Goal: Task Accomplishment & Management: Manage account settings

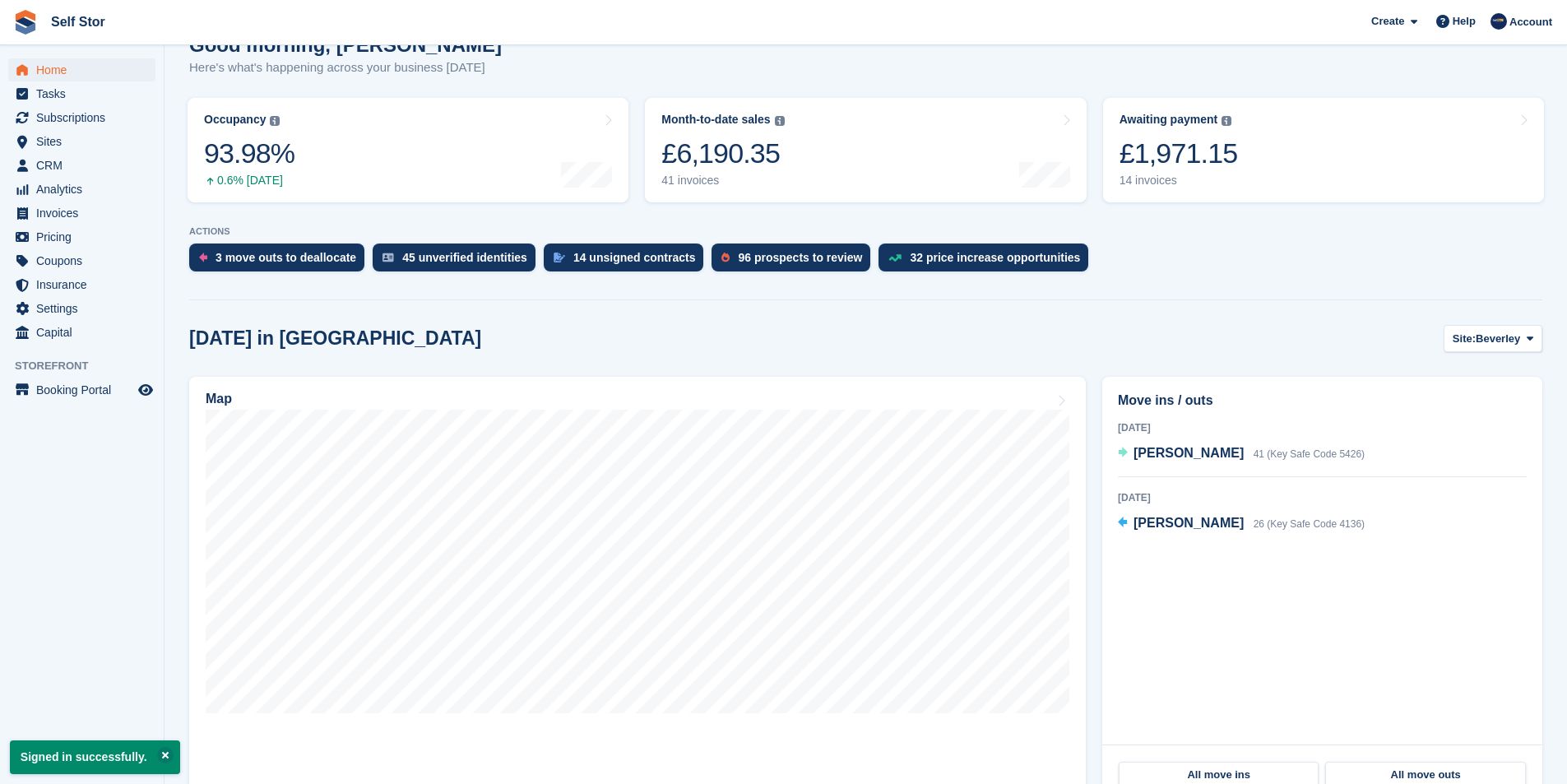
scroll to position [165, 0]
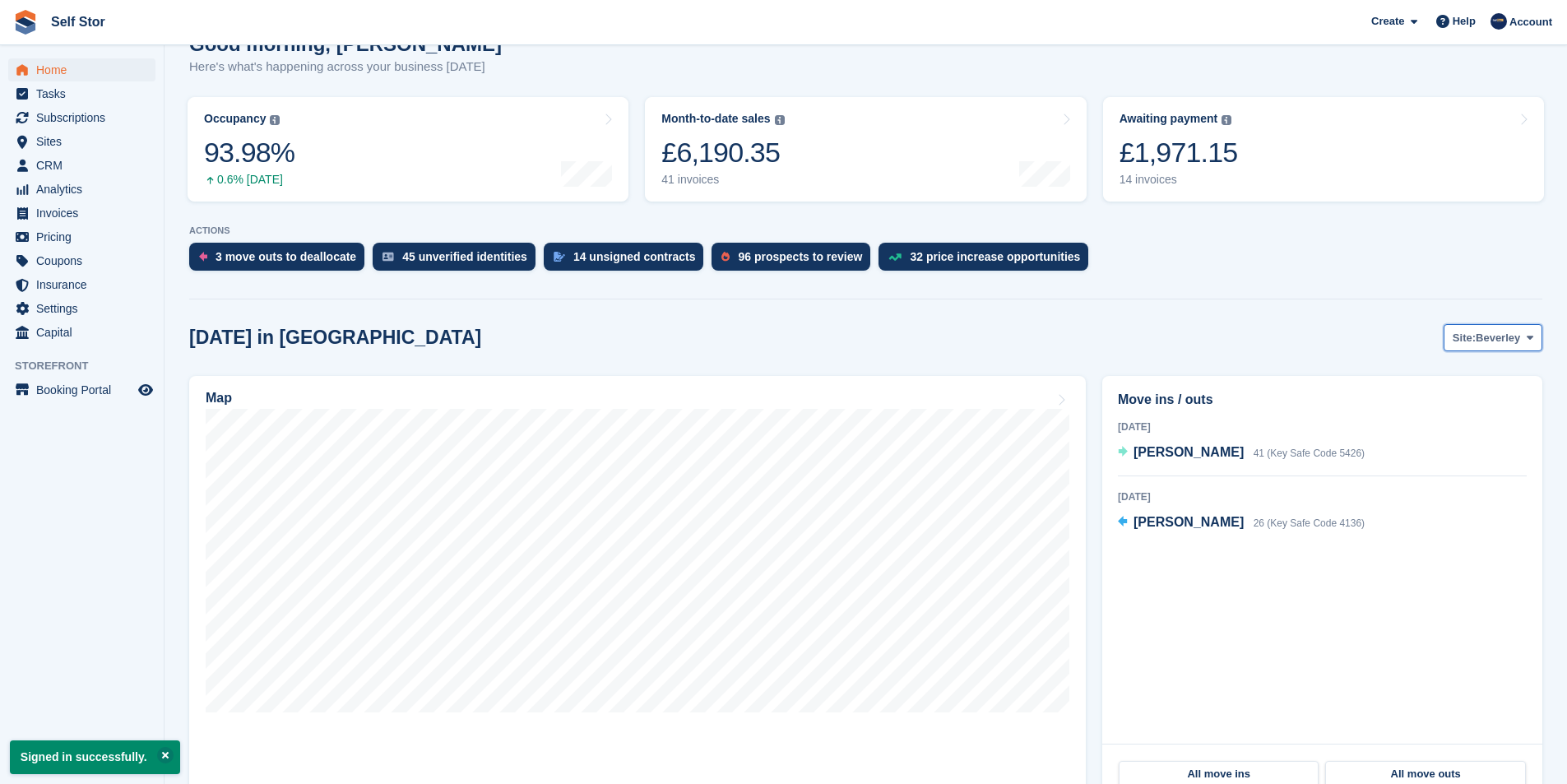
click at [1527, 328] on button "Site: Beverley" at bounding box center [1493, 337] width 99 height 27
click at [1419, 404] on link "Hull" at bounding box center [1464, 405] width 143 height 30
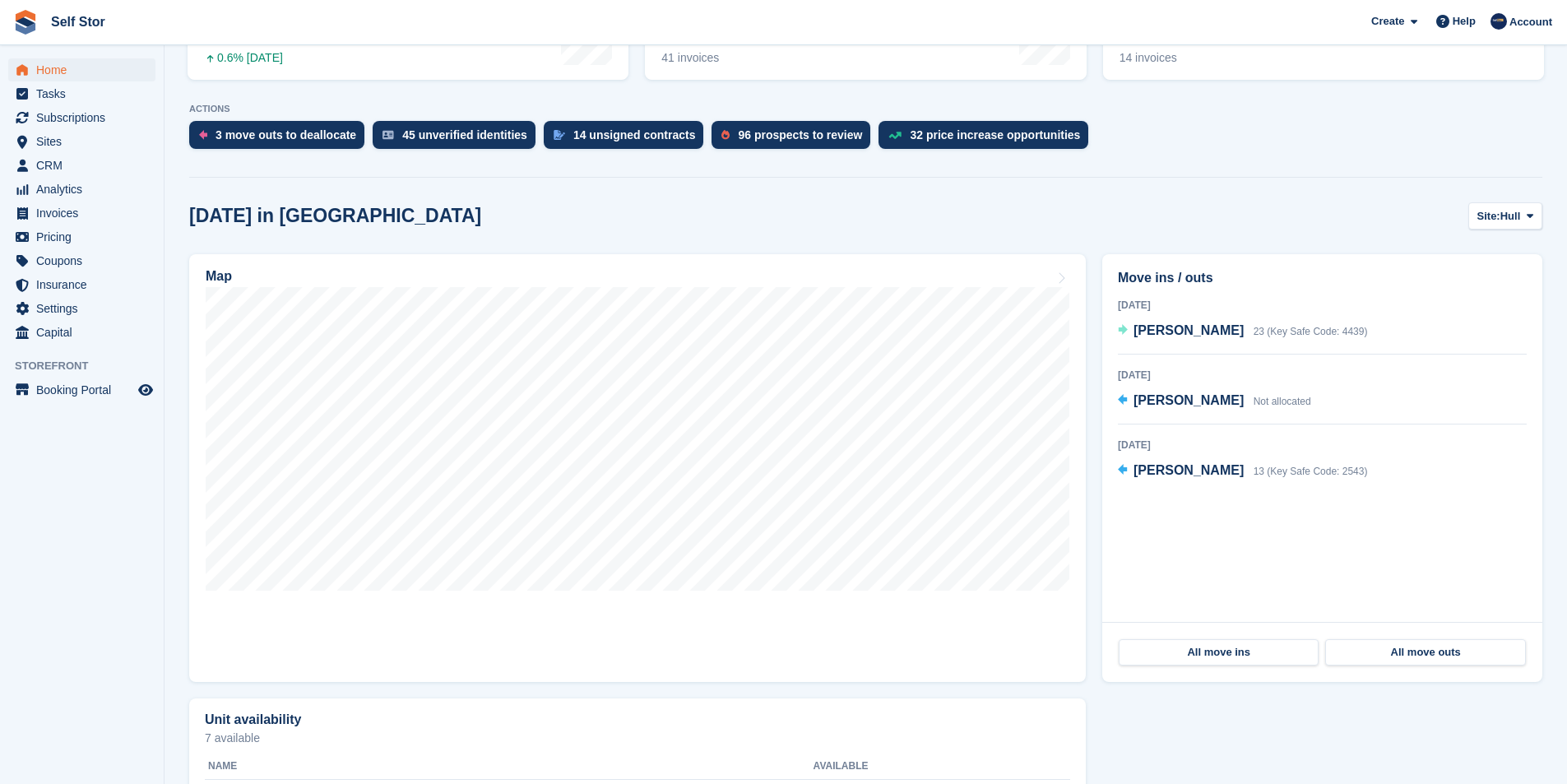
scroll to position [476, 0]
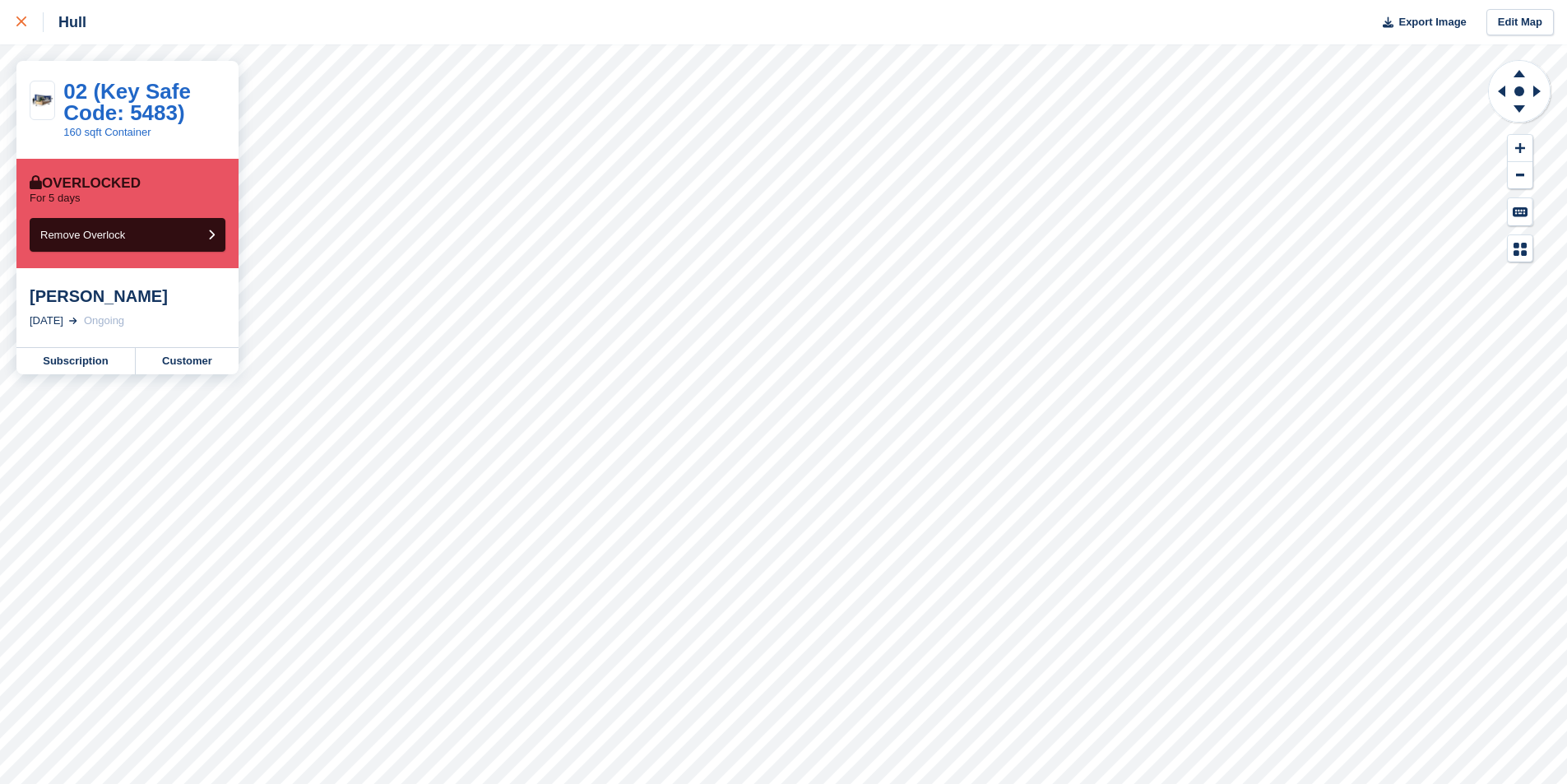
click at [22, 17] on icon at bounding box center [21, 21] width 10 height 10
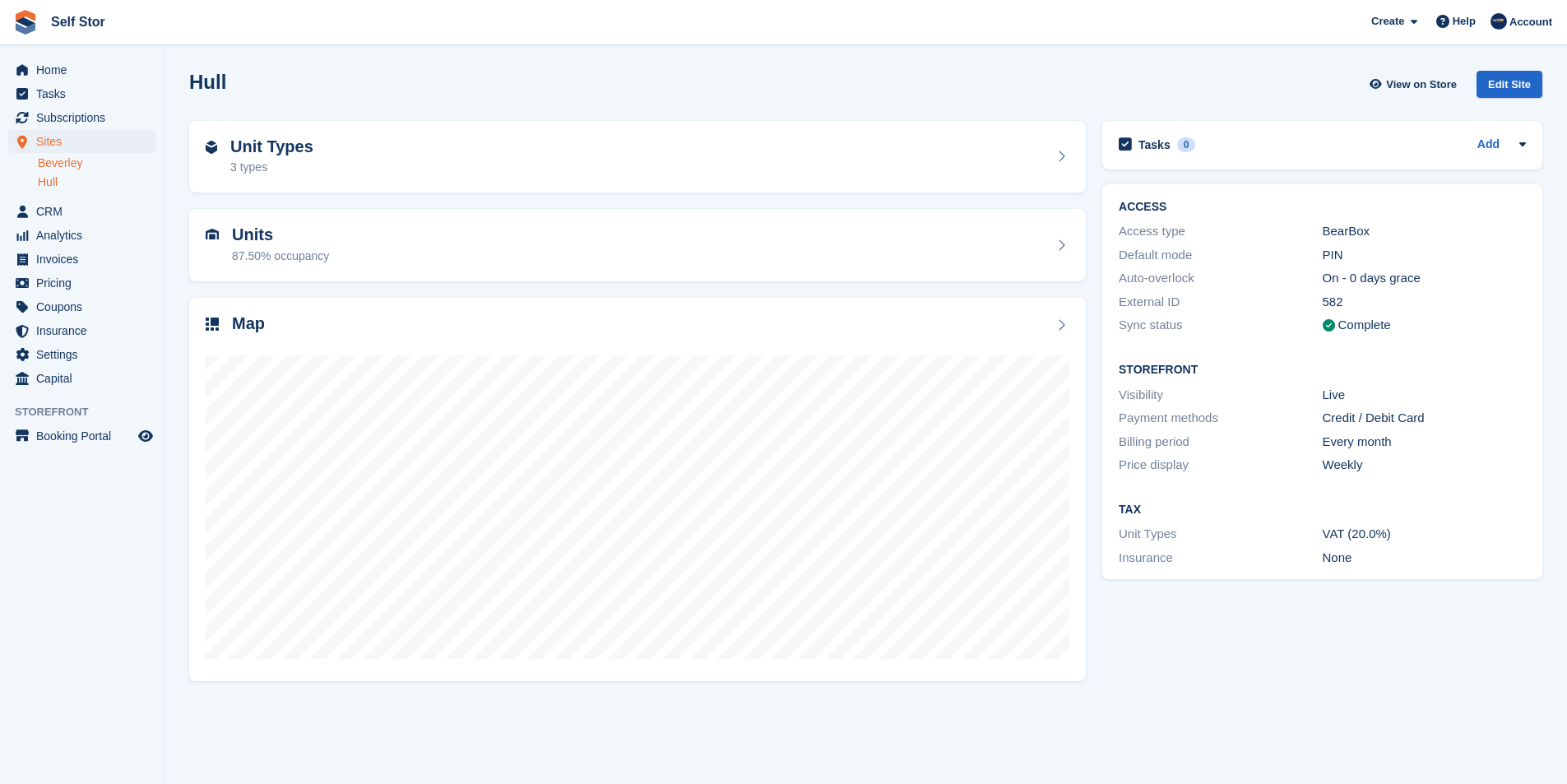
click at [50, 164] on link "Beverley" at bounding box center [96, 163] width 118 height 15
click at [98, 76] on span "Home" at bounding box center [85, 70] width 99 height 23
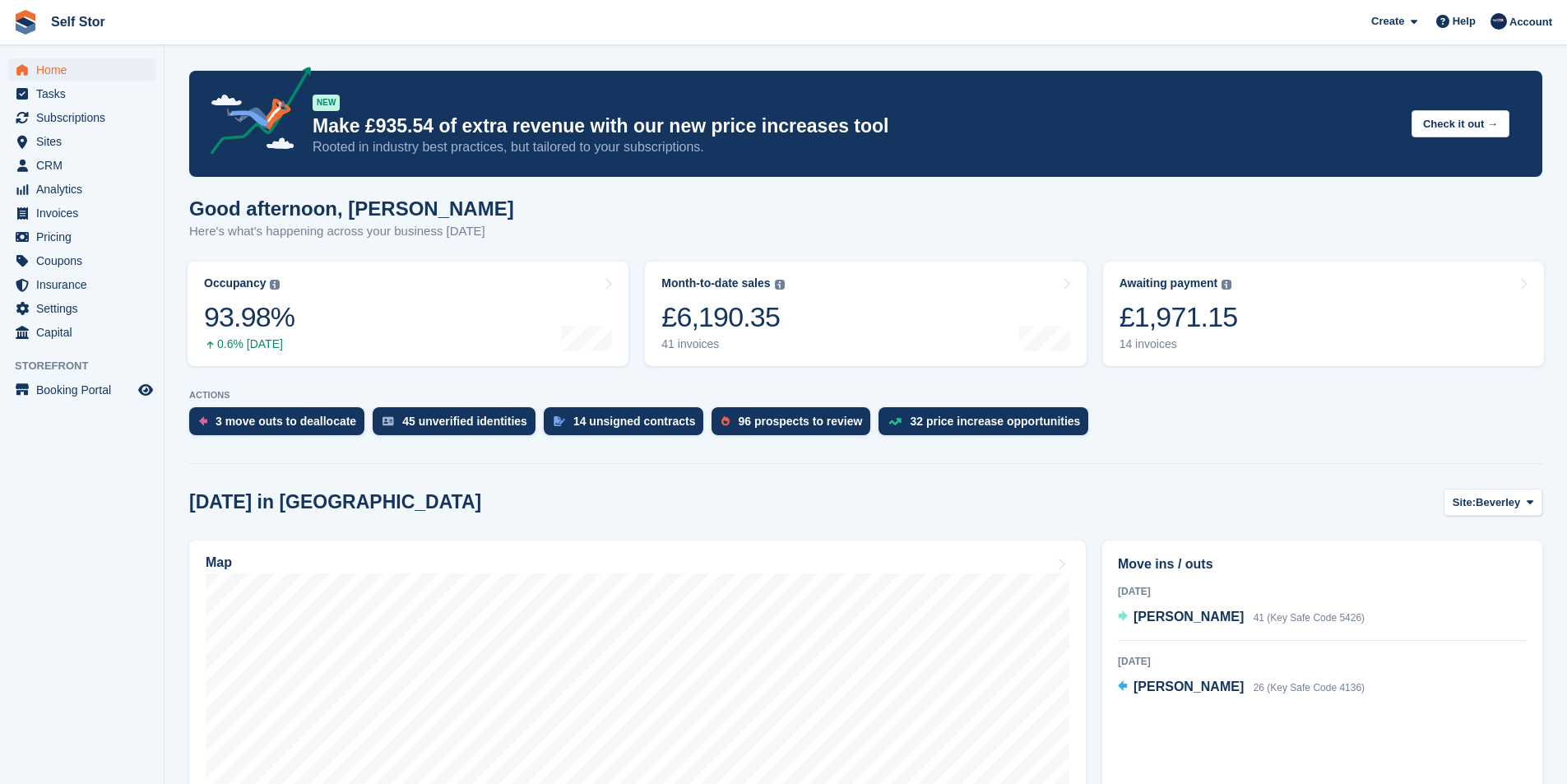
click at [1307, 324] on link "Awaiting payment The total outstanding balance on all open invoices. £1,971.15 …" at bounding box center [1324, 314] width 441 height 104
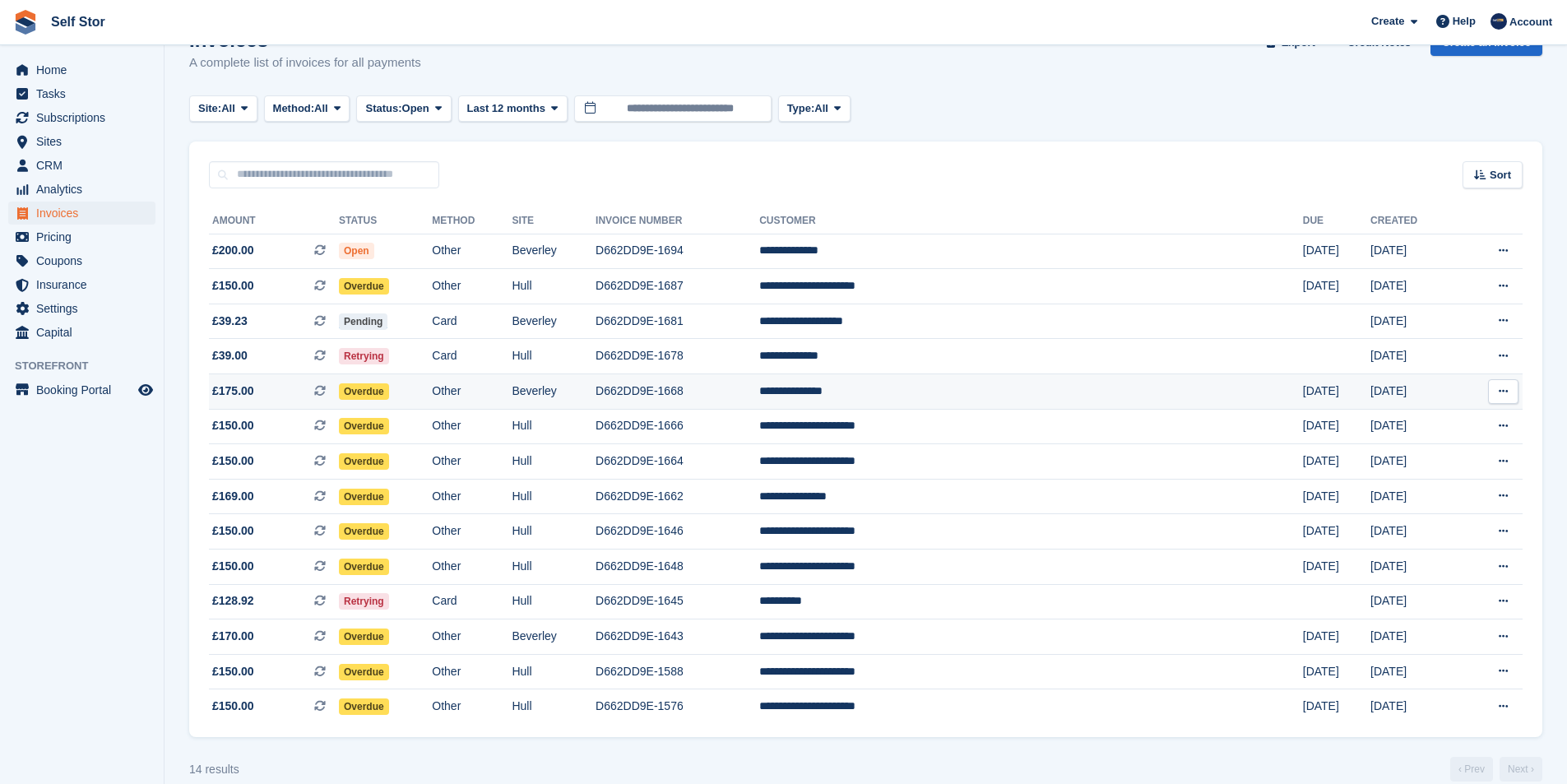
scroll to position [64, 0]
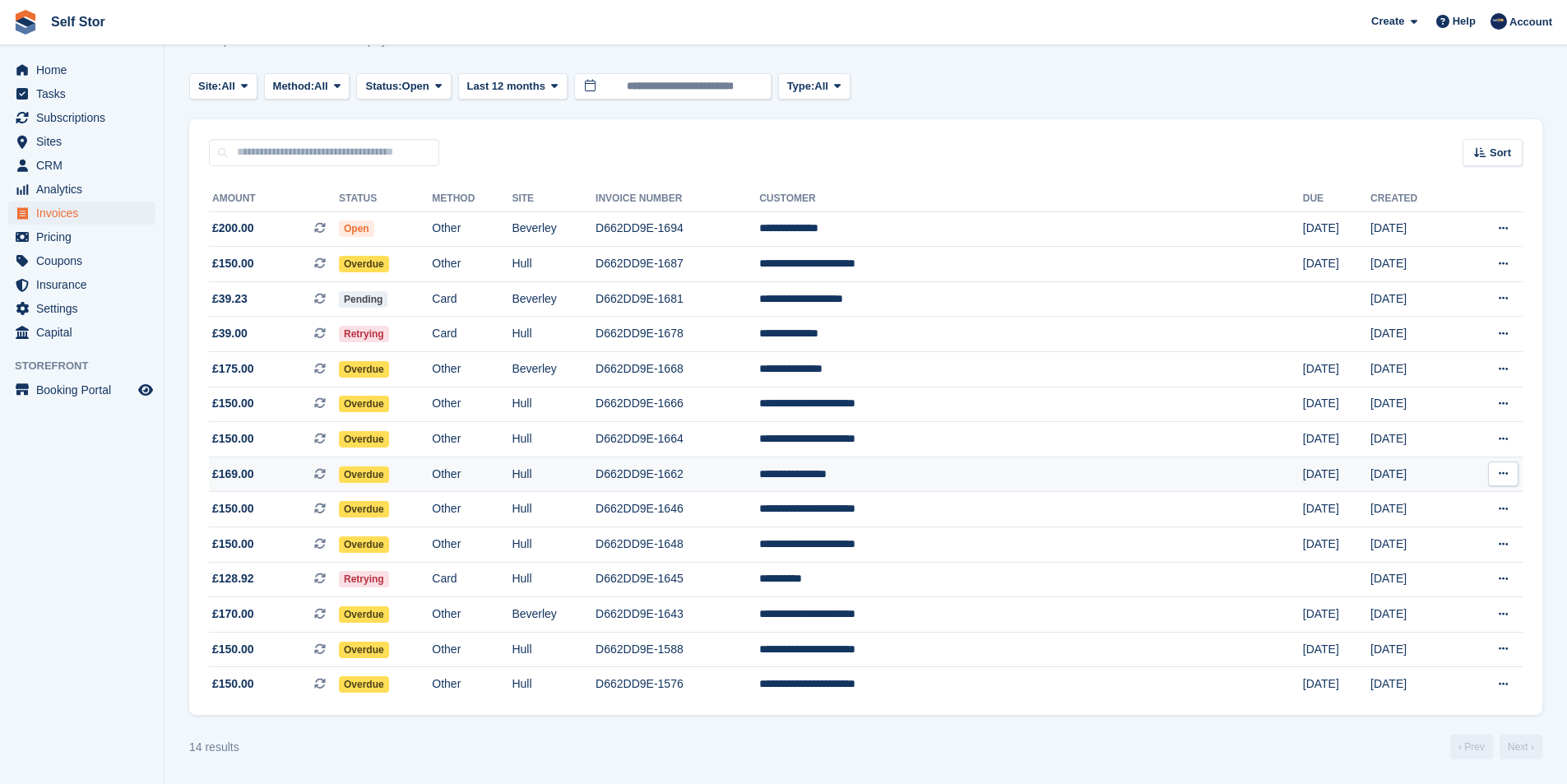
click at [759, 489] on td "D662DD9E-1662" at bounding box center [677, 474] width 164 height 35
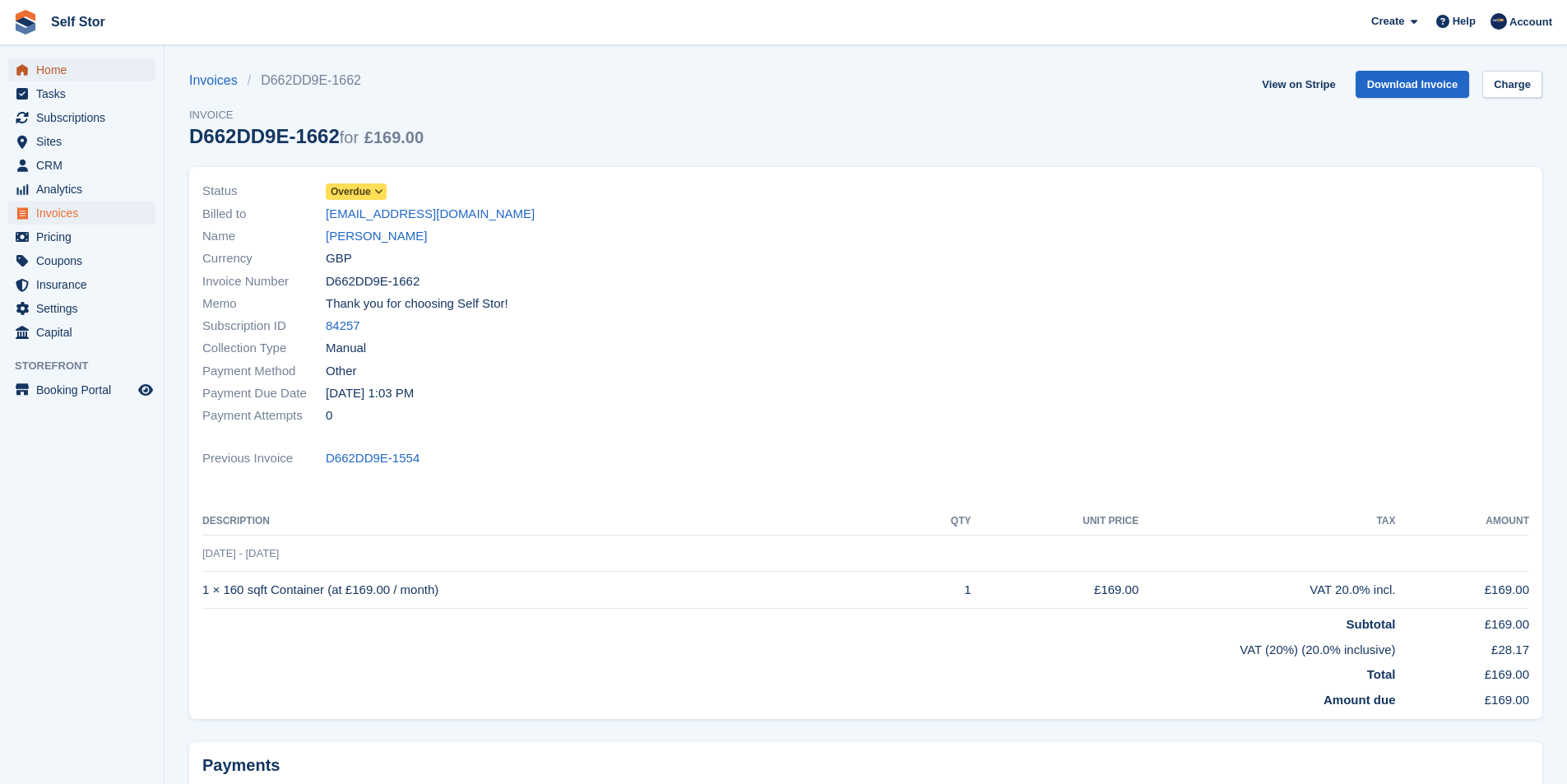
click at [51, 75] on span "Home" at bounding box center [85, 70] width 99 height 23
